Goal: Transaction & Acquisition: Purchase product/service

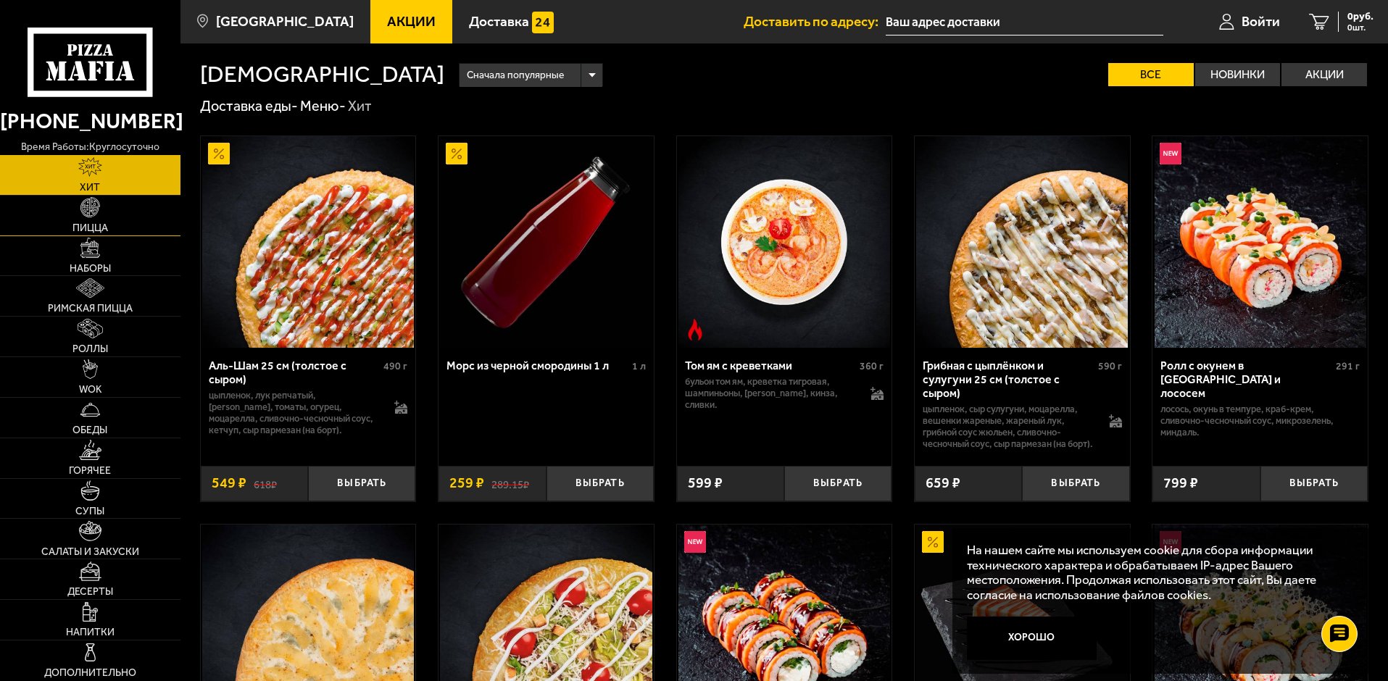
click at [132, 219] on link "Пицца" at bounding box center [90, 216] width 180 height 40
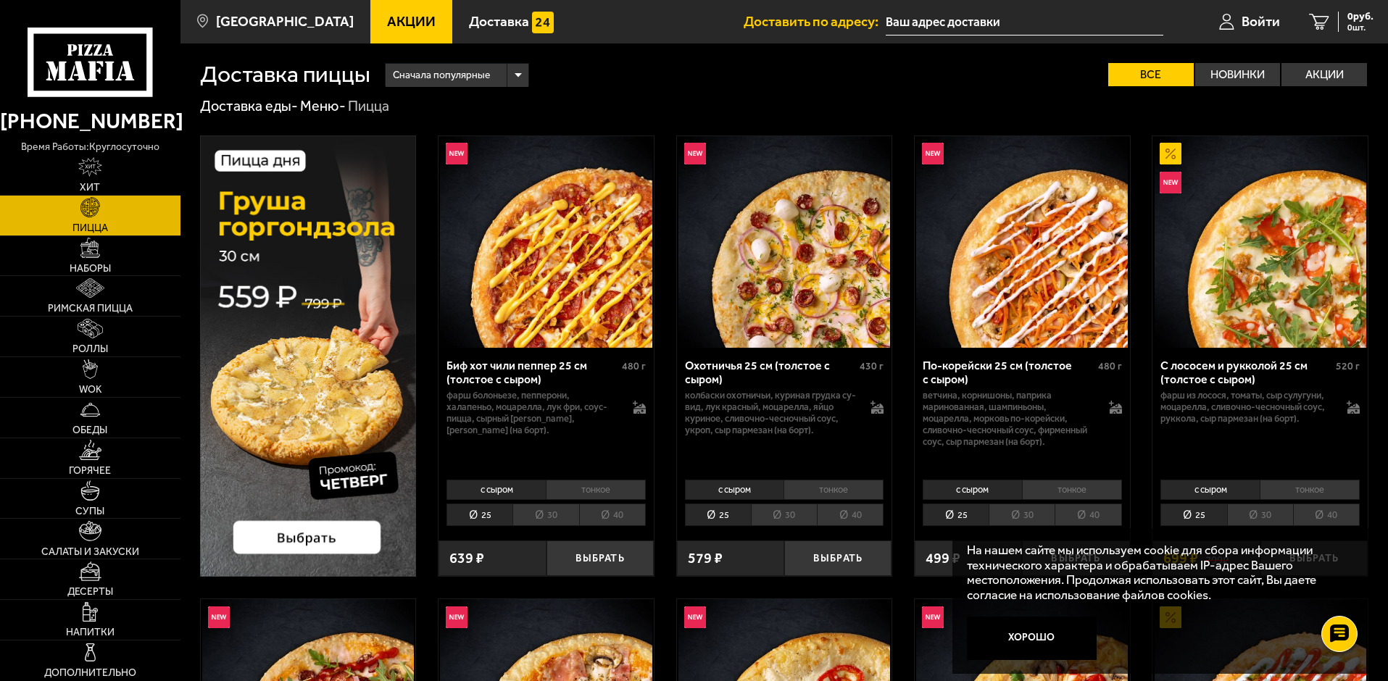
click at [868, 510] on li "40" at bounding box center [850, 515] width 67 height 22
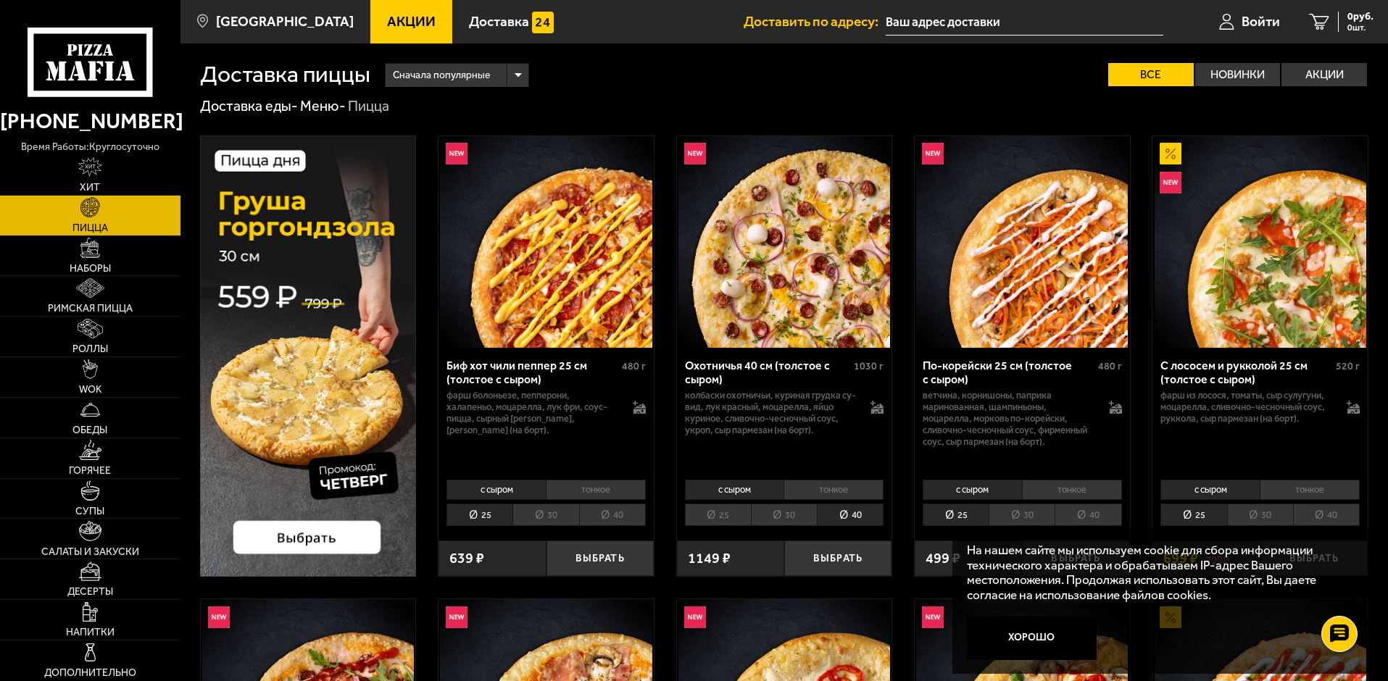
click at [1094, 520] on li "40" at bounding box center [1088, 515] width 67 height 22
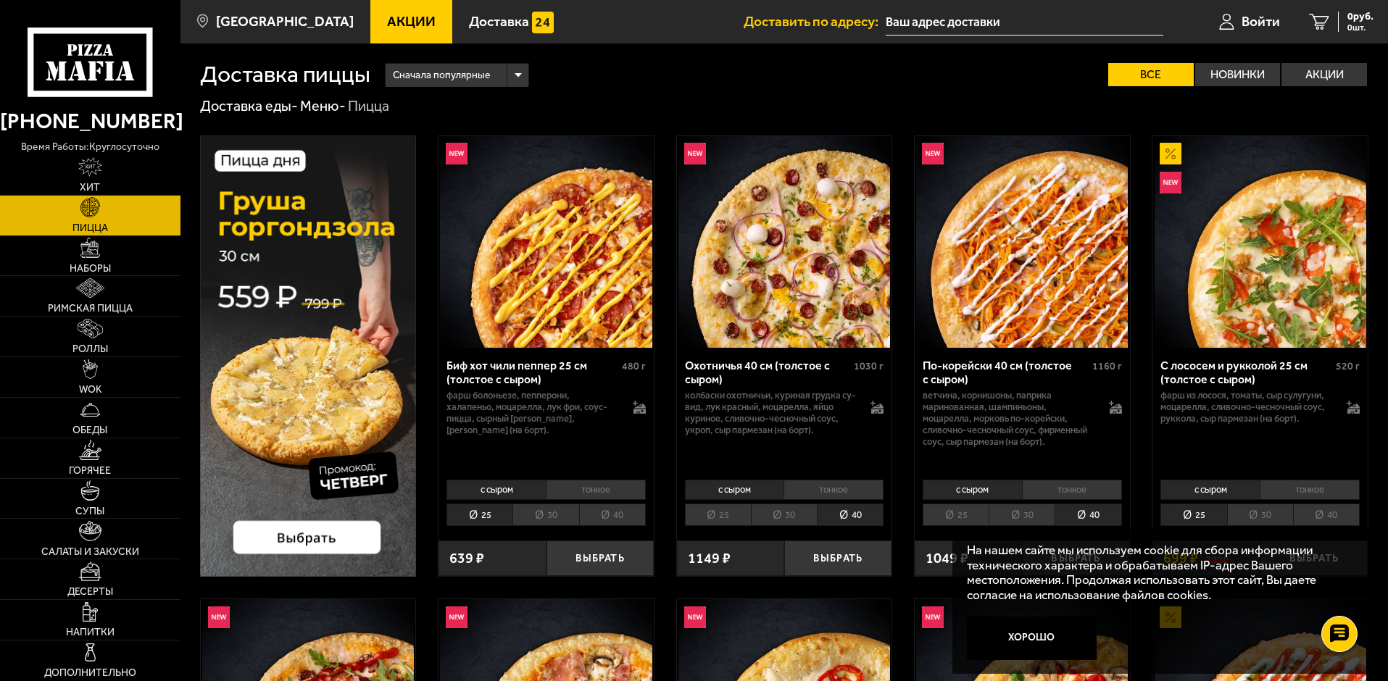
click at [1257, 510] on li "30" at bounding box center [1260, 515] width 66 height 22
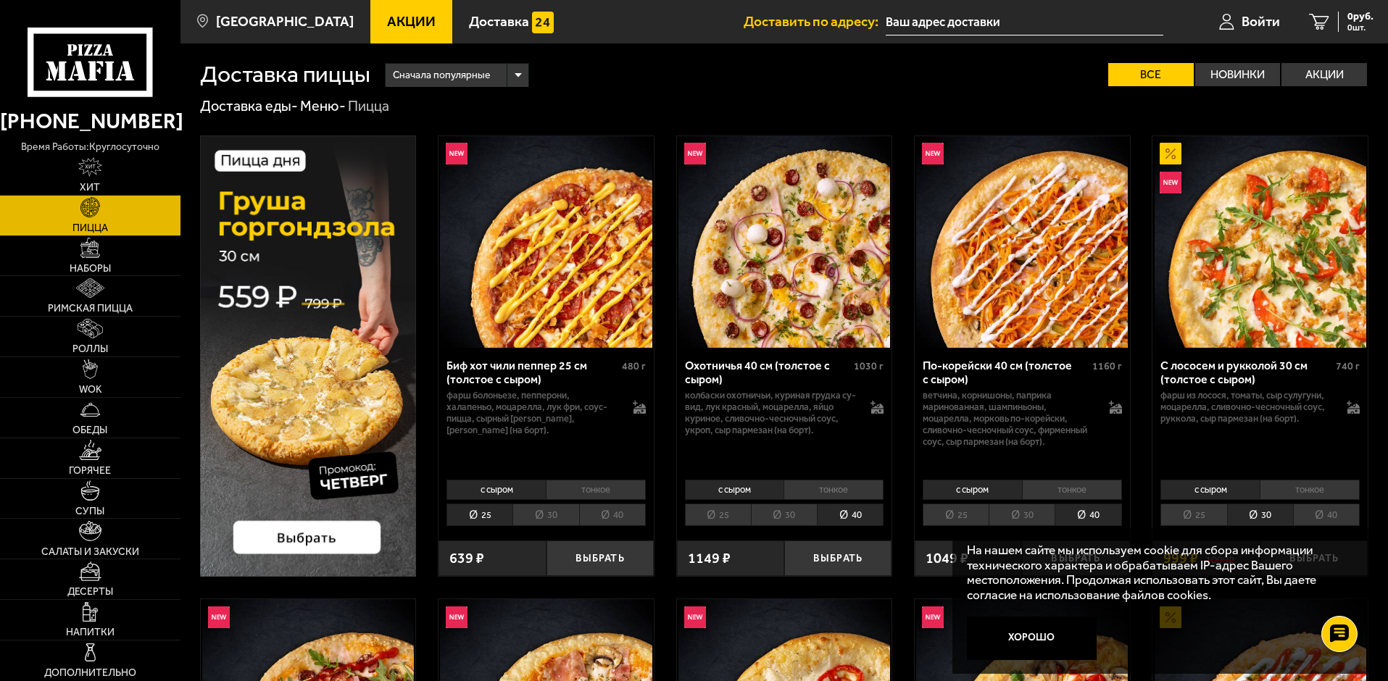
click at [768, 509] on li "30" at bounding box center [784, 515] width 66 height 22
click at [850, 509] on li "40" at bounding box center [850, 515] width 67 height 22
click at [774, 507] on li "30" at bounding box center [784, 515] width 66 height 22
click at [843, 512] on li "40" at bounding box center [850, 515] width 67 height 22
click at [387, 17] on span "Акции" at bounding box center [411, 21] width 49 height 14
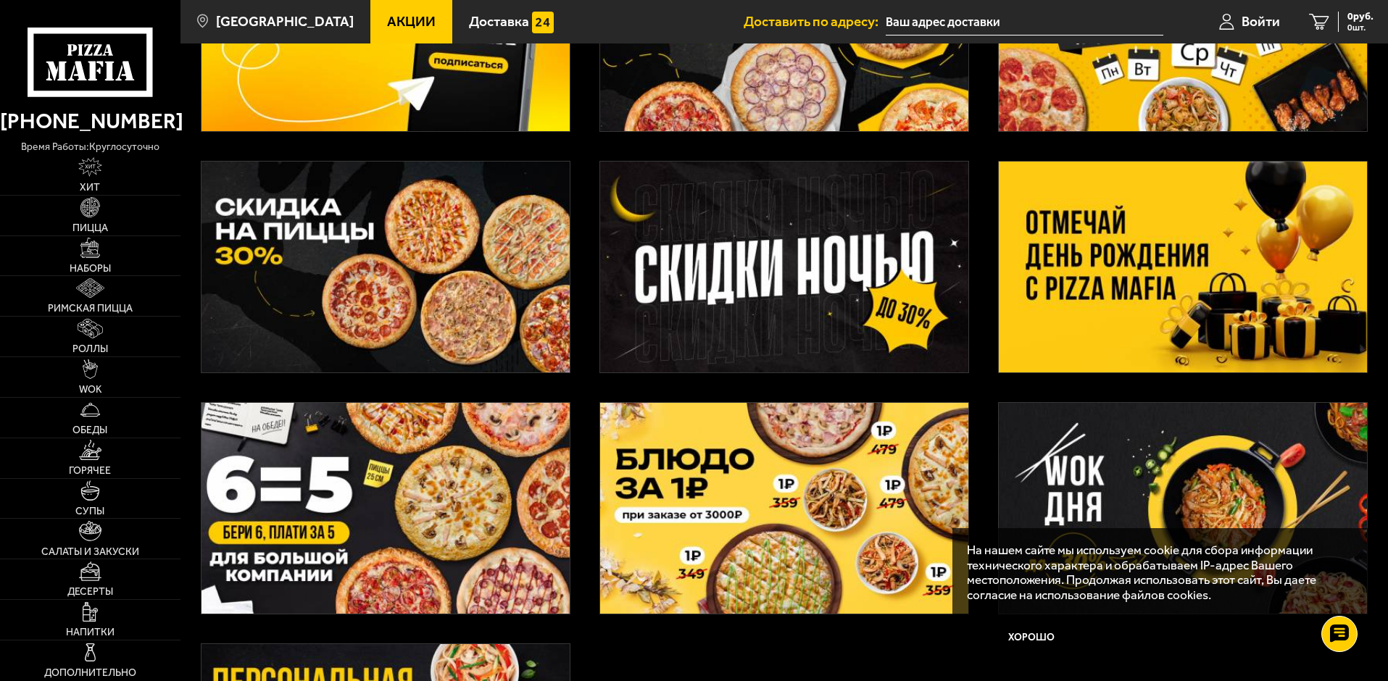
scroll to position [217, 0]
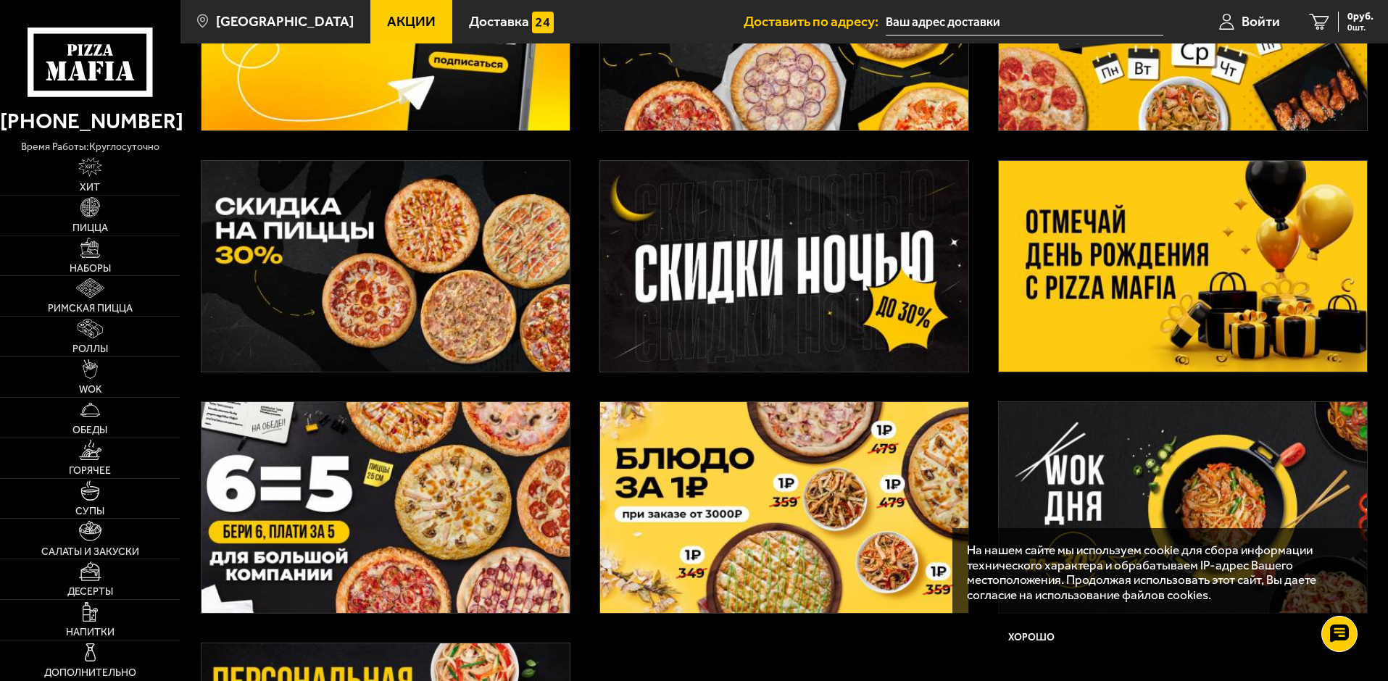
click at [434, 231] on img at bounding box center [386, 266] width 368 height 211
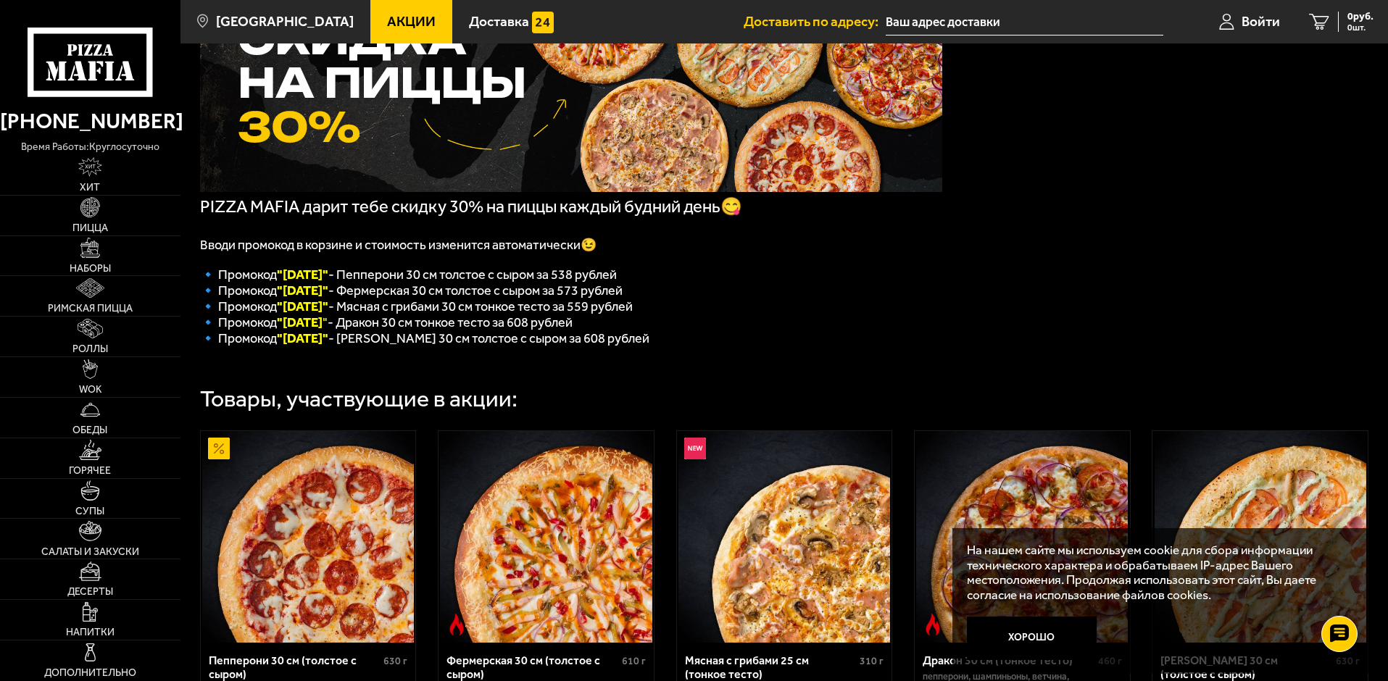
scroll to position [75, 0]
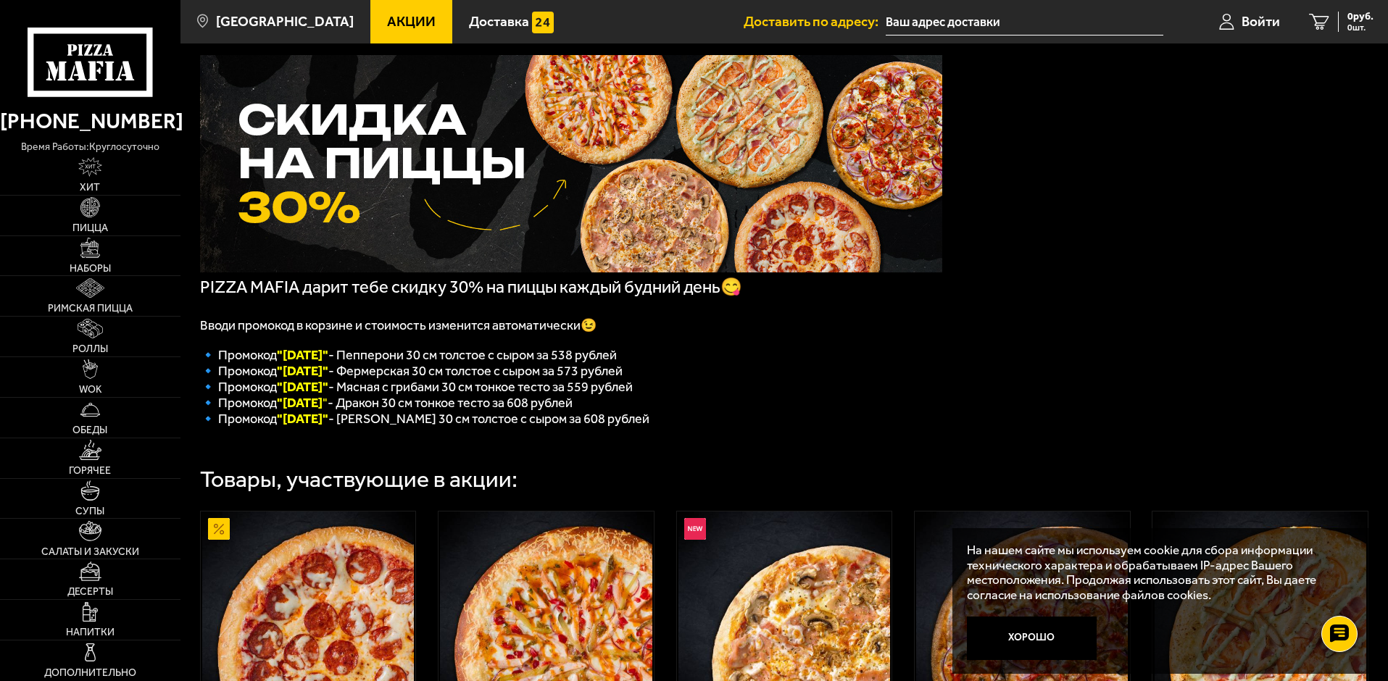
scroll to position [217, 0]
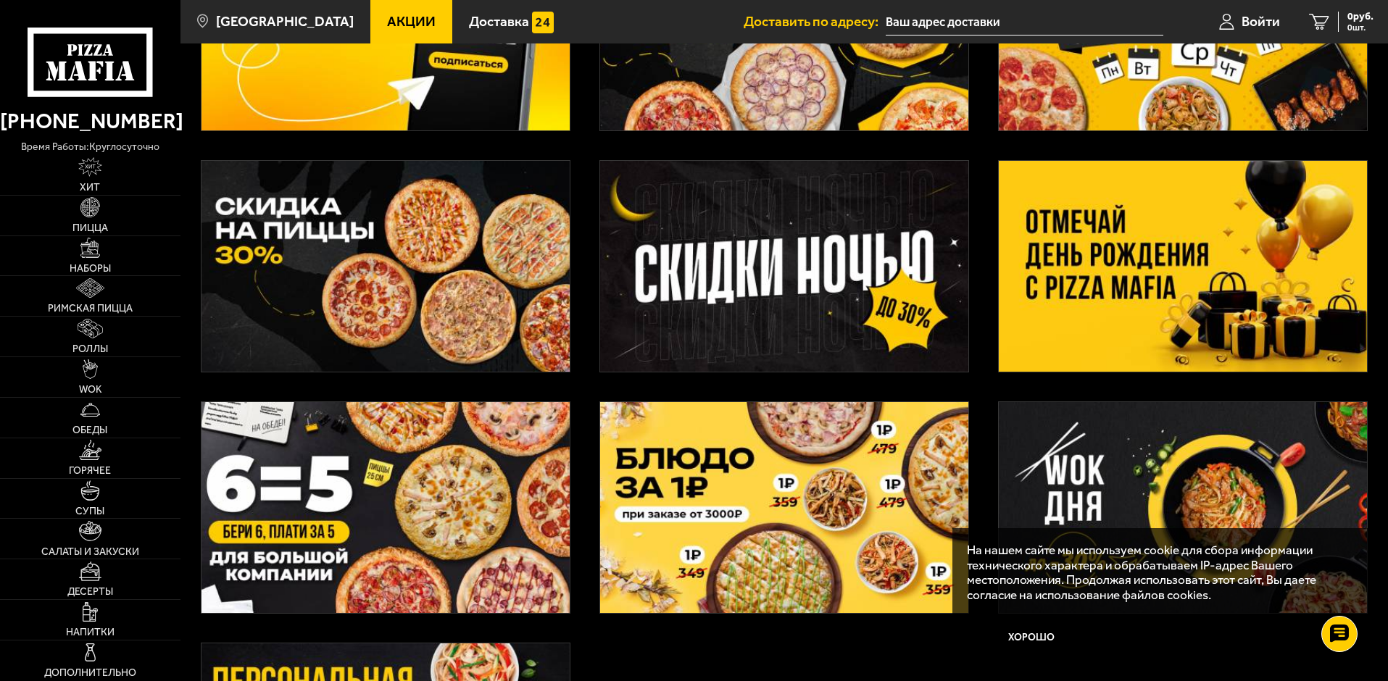
click at [1172, 278] on img at bounding box center [1183, 266] width 368 height 211
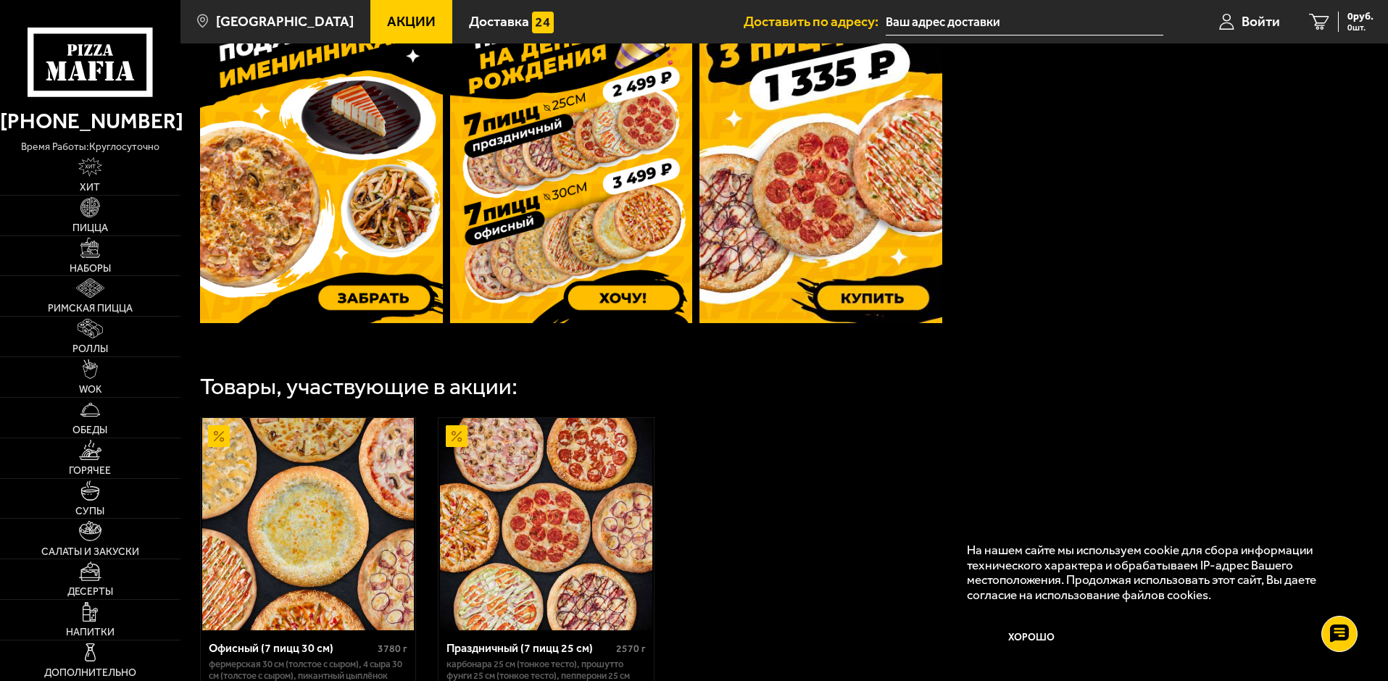
scroll to position [507, 0]
click at [357, 248] on img at bounding box center [321, 162] width 243 height 322
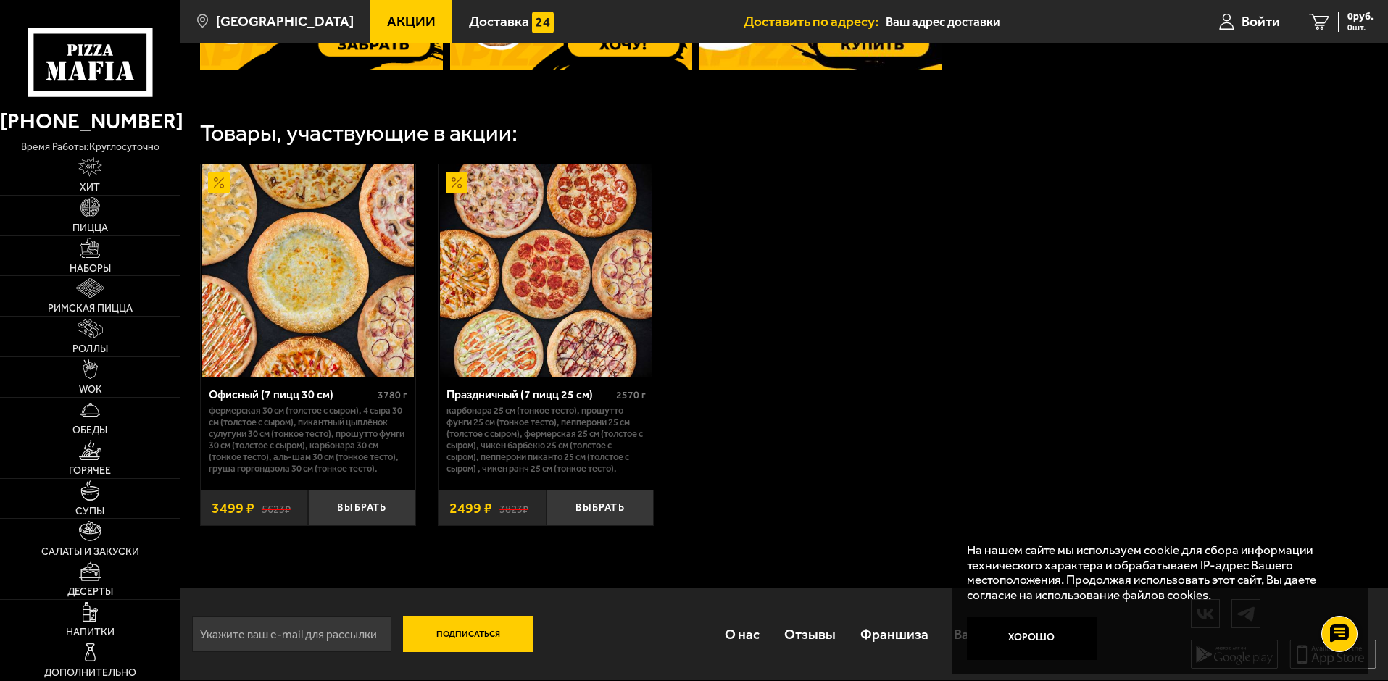
scroll to position [705, 0]
